Goal: Entertainment & Leisure: Browse casually

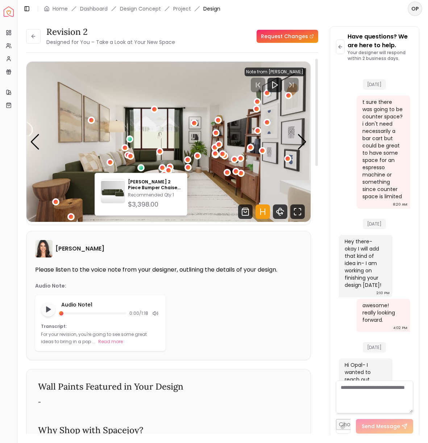
click at [301, 158] on img "1 / 3" at bounding box center [168, 142] width 284 height 160
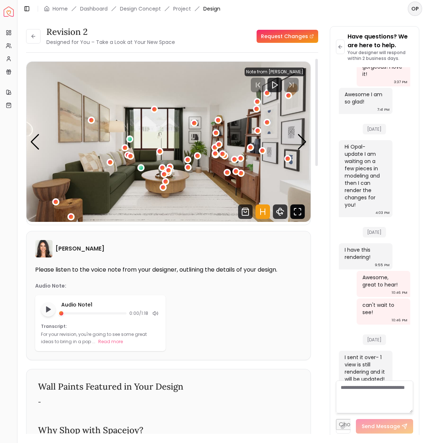
click at [300, 215] on icon "Fullscreen" at bounding box center [298, 211] width 15 height 15
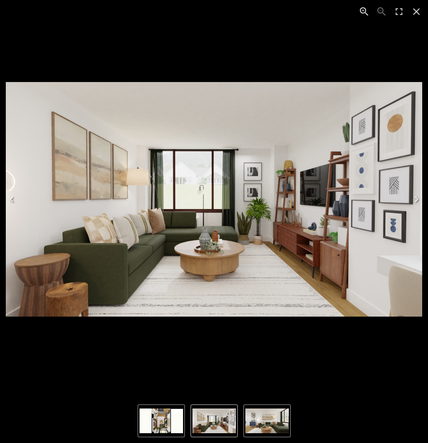
click at [417, 200] on icon "Next" at bounding box center [417, 199] width 4 height 6
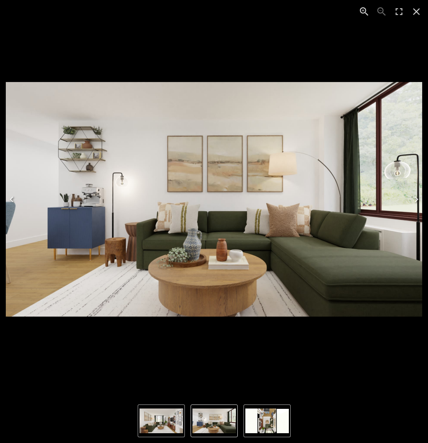
click at [419, 202] on icon "Next" at bounding box center [417, 199] width 12 height 12
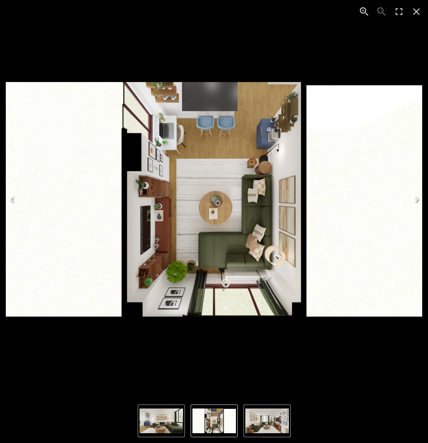
click at [419, 198] on icon "Next" at bounding box center [417, 199] width 12 height 12
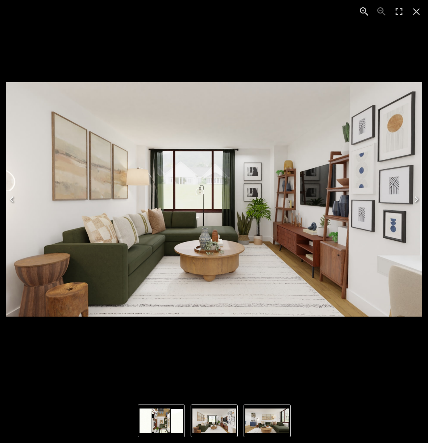
click at [417, 200] on icon "Next" at bounding box center [417, 199] width 4 height 6
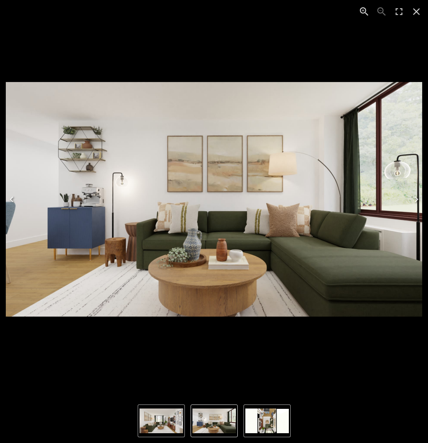
click at [417, 201] on icon "Next" at bounding box center [417, 199] width 12 height 12
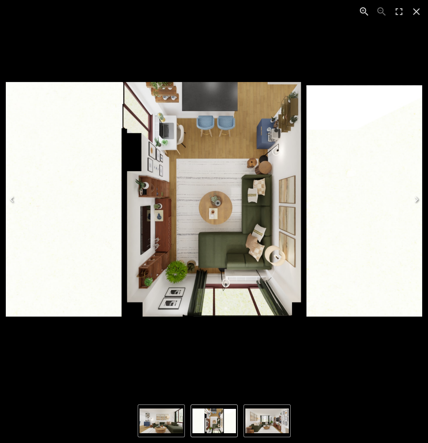
click at [17, 202] on icon "Previous" at bounding box center [12, 199] width 12 height 12
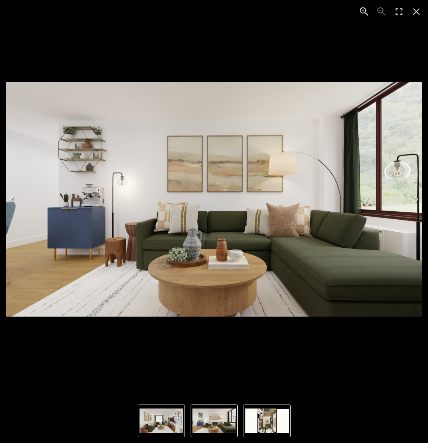
click at [15, 200] on icon "Previous" at bounding box center [12, 199] width 12 height 12
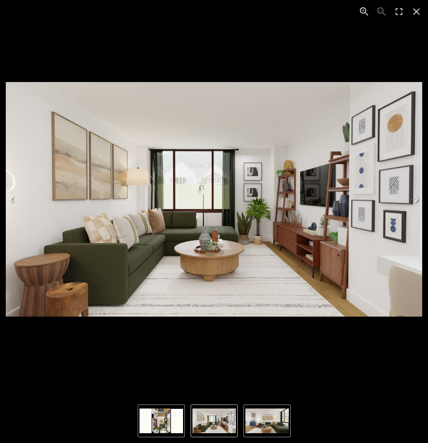
click at [418, 200] on icon "Next" at bounding box center [417, 199] width 12 height 12
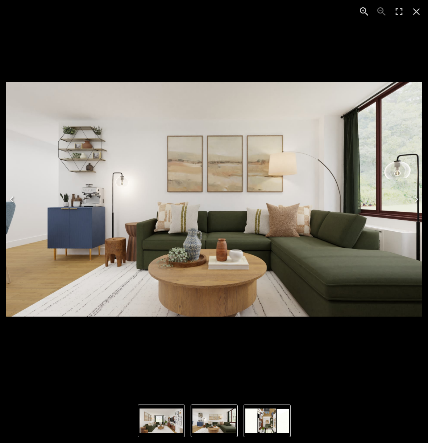
click at [418, 199] on icon "Next" at bounding box center [417, 199] width 12 height 12
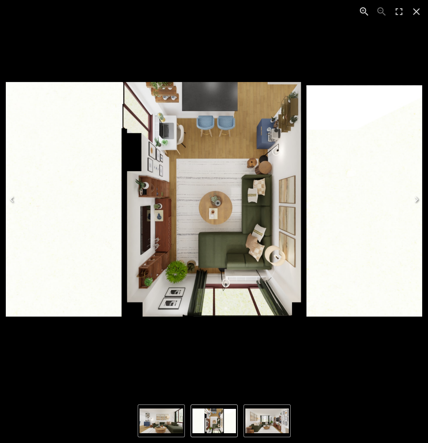
click at [417, 209] on button "Next" at bounding box center [416, 199] width 23 height 29
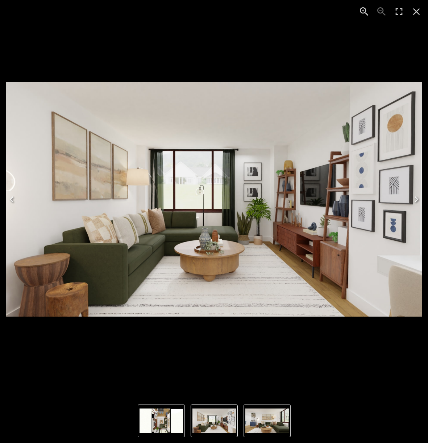
click at [417, 209] on button "Next" at bounding box center [416, 199] width 23 height 29
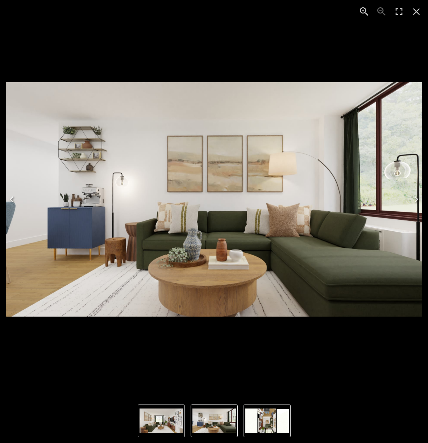
click at [416, 209] on button "Next" at bounding box center [416, 199] width 23 height 29
